Goal: Find specific page/section: Find specific page/section

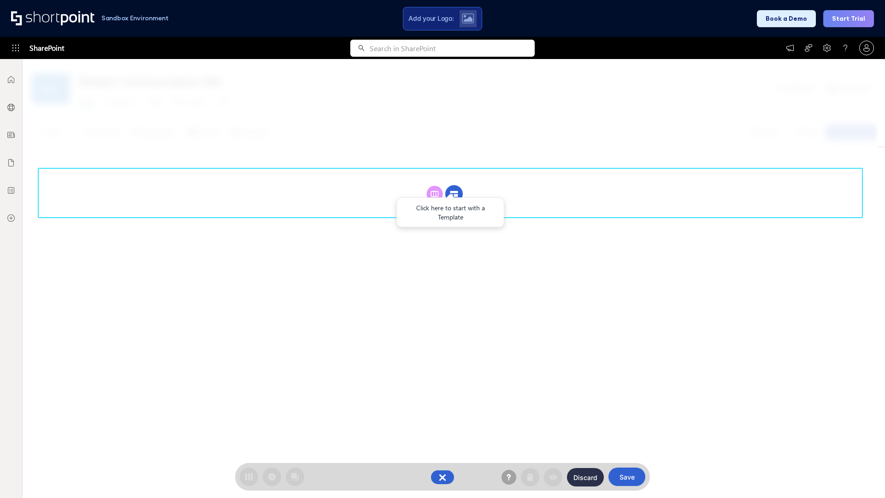
click at [454, 194] on circle at bounding box center [454, 194] width 18 height 18
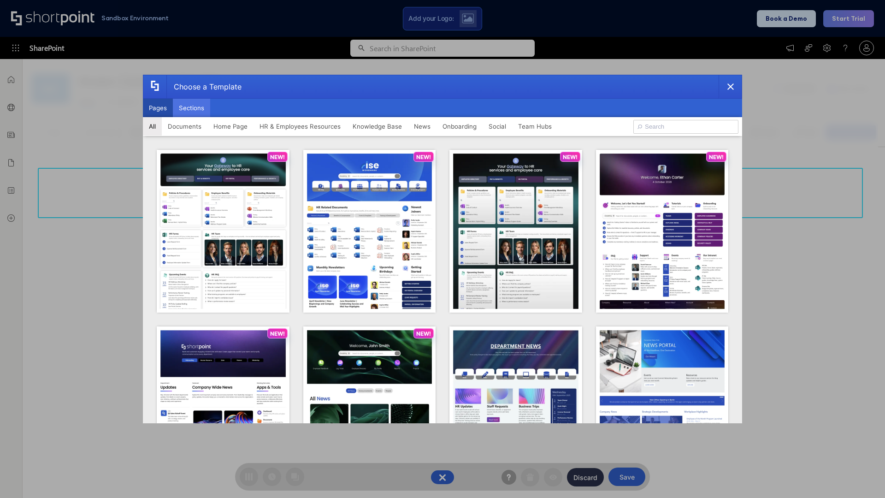
click at [191, 108] on button "Sections" at bounding box center [191, 108] width 37 height 18
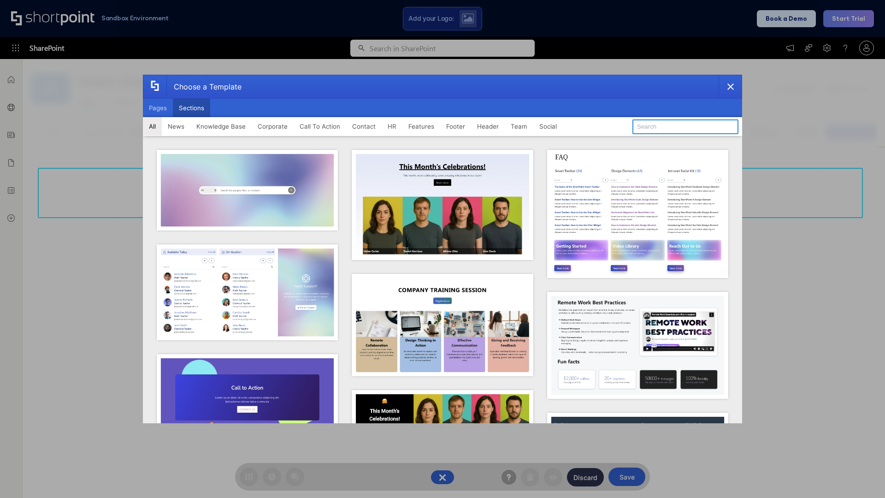
type input "FAQ 2"
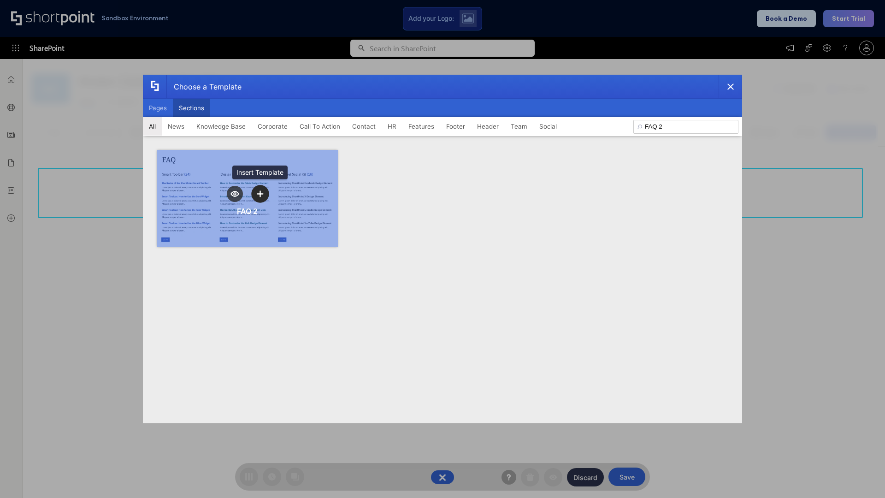
click at [260, 194] on icon "template selector" at bounding box center [260, 193] width 6 height 6
